Goal: Complete application form: Complete application form

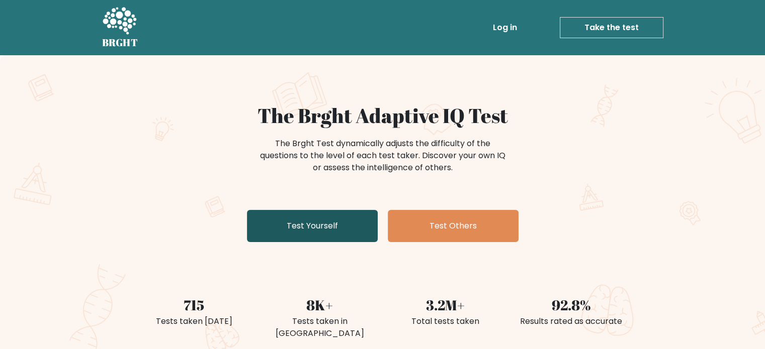
click at [351, 234] on link "Test Yourself" at bounding box center [312, 226] width 131 height 32
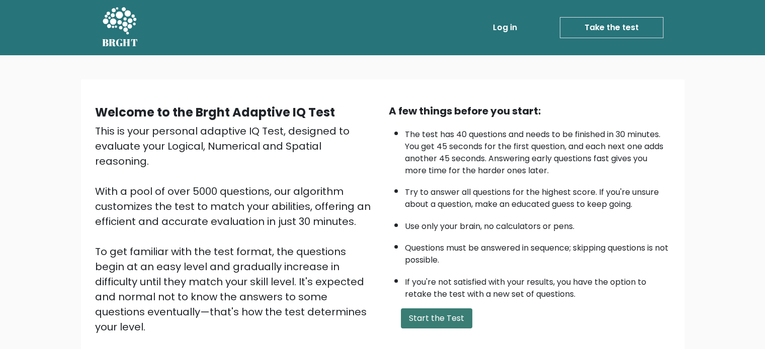
click at [421, 319] on button "Start the Test" at bounding box center [436, 319] width 71 height 20
click at [432, 310] on button "Start the Test" at bounding box center [436, 319] width 71 height 20
click at [421, 318] on button "Start the Test" at bounding box center [436, 319] width 71 height 20
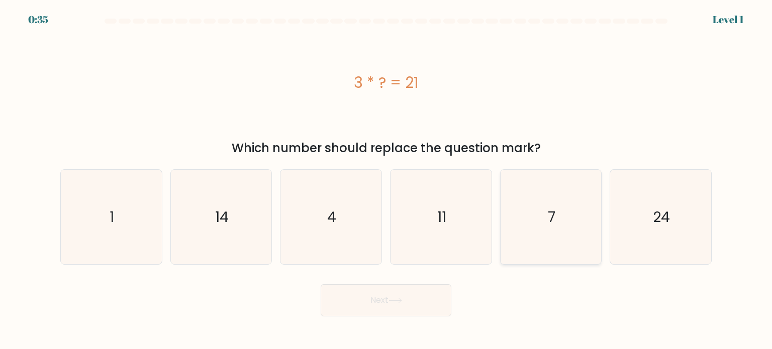
click at [539, 233] on icon "7" at bounding box center [551, 217] width 95 height 95
click at [387, 180] on input "e. 7" at bounding box center [386, 177] width 1 height 5
radio input "true"
click at [407, 296] on button "Next" at bounding box center [386, 301] width 131 height 32
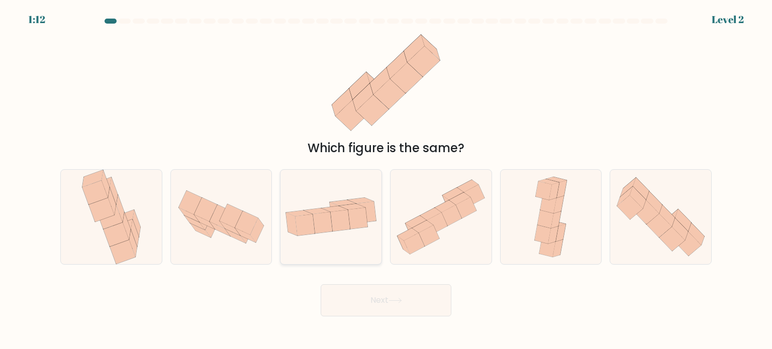
click at [281, 210] on icon at bounding box center [331, 217] width 101 height 52
click at [386, 180] on input "c." at bounding box center [386, 177] width 1 height 5
radio input "true"
click at [372, 294] on button "Next" at bounding box center [386, 301] width 131 height 32
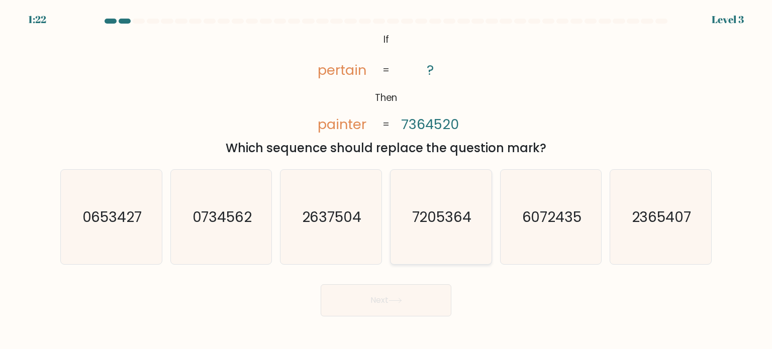
click at [447, 210] on text "7205364" at bounding box center [442, 217] width 60 height 20
click at [387, 180] on input "d. 7205364" at bounding box center [386, 177] width 1 height 5
radio input "true"
click at [388, 308] on button "Next" at bounding box center [386, 301] width 131 height 32
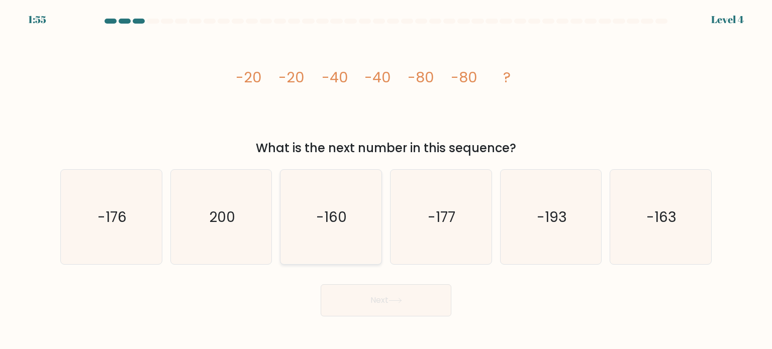
click at [335, 237] on icon "-160" at bounding box center [331, 217] width 95 height 95
click at [386, 180] on input "c. -160" at bounding box center [386, 177] width 1 height 5
radio input "true"
click at [379, 298] on button "Next" at bounding box center [386, 301] width 131 height 32
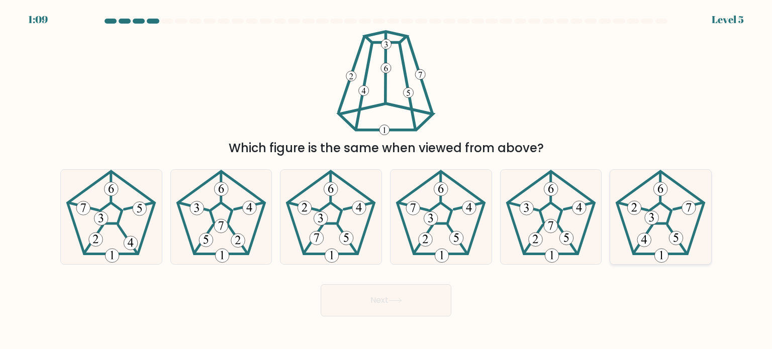
click at [665, 237] on icon at bounding box center [660, 217] width 95 height 95
click at [387, 180] on input "f." at bounding box center [386, 177] width 1 height 5
radio input "true"
click at [420, 307] on button "Next" at bounding box center [386, 301] width 131 height 32
